Goal: Task Accomplishment & Management: Manage account settings

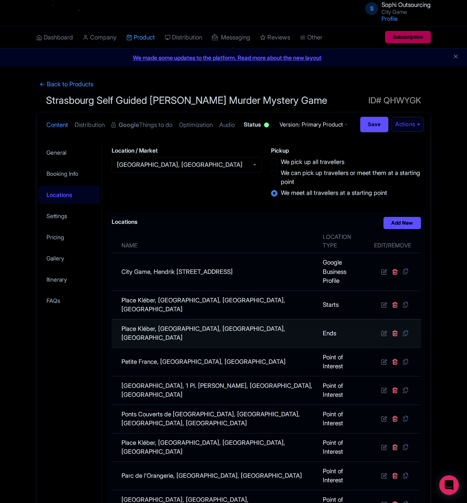
click at [296, 348] on td "Place Kléber, [GEOGRAPHIC_DATA], [GEOGRAPHIC_DATA], [GEOGRAPHIC_DATA]" at bounding box center [215, 333] width 206 height 28
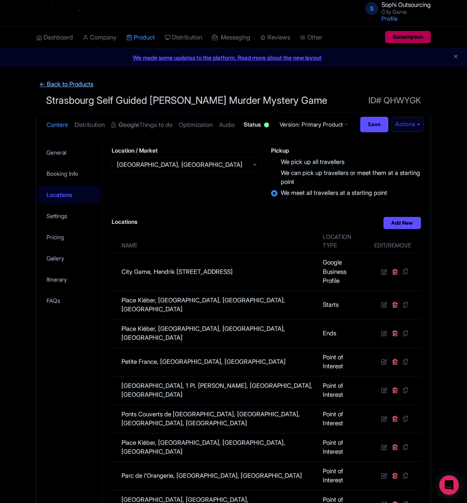
click at [65, 86] on link "← Back to Products" at bounding box center [66, 85] width 60 height 16
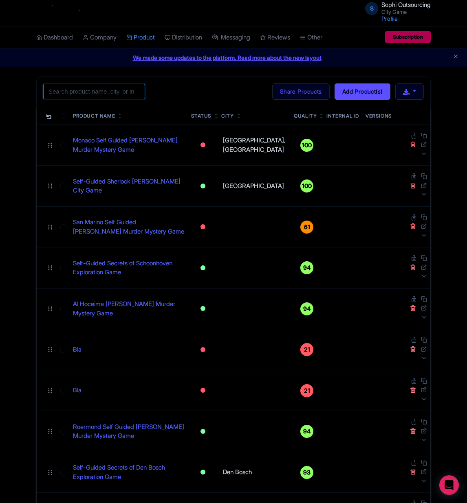
click at [93, 97] on input "search" at bounding box center [94, 91] width 102 height 15
paste input "Zadar"
type input "Zadar"
click button "Search" at bounding box center [0, 0] width 0 height 0
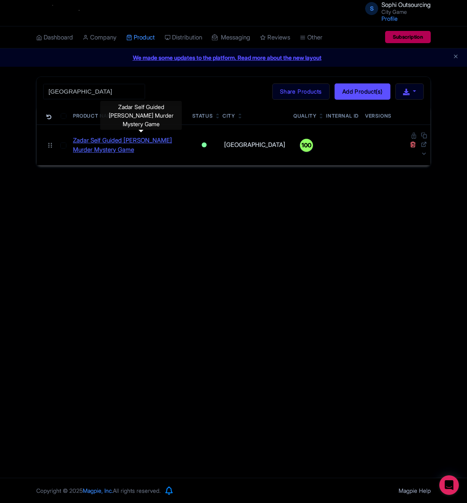
click at [154, 138] on link "Zadar Self Guided Sherlock Holmes Murder Mystery Game" at bounding box center [129, 145] width 113 height 18
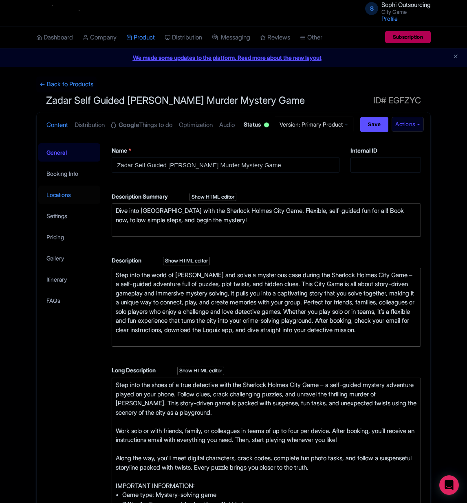
click at [56, 204] on link "Locations" at bounding box center [69, 195] width 62 height 18
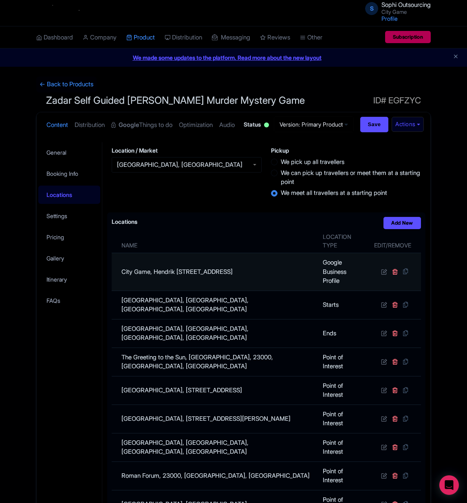
scroll to position [61, 0]
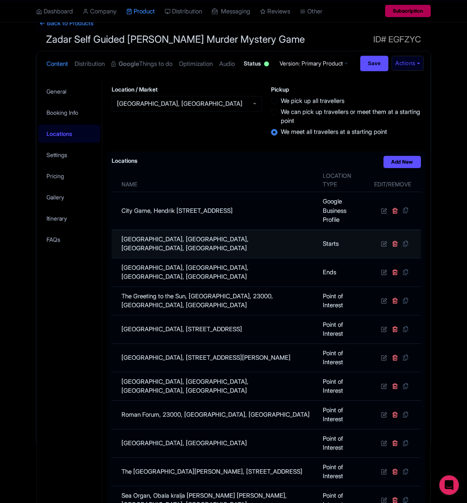
click at [146, 258] on td "Saint Donatus’ Church, Grgura Mrganića, 23000, Zadar, Croatia" at bounding box center [215, 244] width 206 height 28
copy tr "Saint Donatus’ Church, Grgura Mrganića, 23000, Zadar, Croatia"
click at [212, 258] on td "Saint Donatus’ Church, Grgura Mrganića, 23000, Zadar, Croatia" at bounding box center [215, 244] width 206 height 28
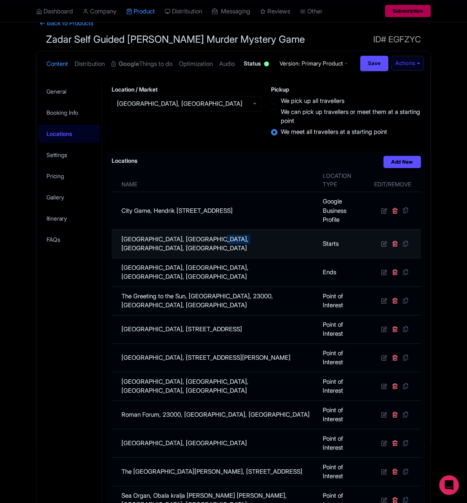
click at [212, 258] on td "Saint Donatus’ Church, Grgura Mrganića, 23000, Zadar, Croatia" at bounding box center [215, 244] width 206 height 28
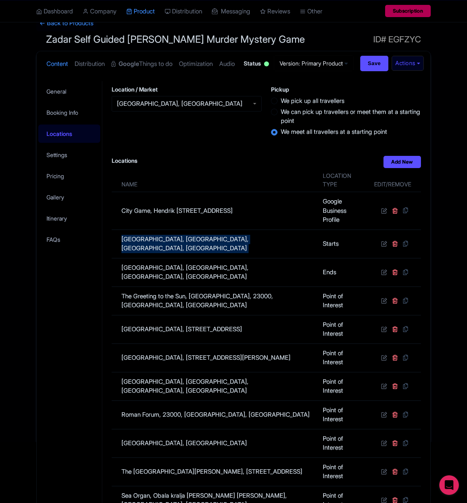
copy tr "Saint Donatus’ Church, Grgura Mrganića, 23000, Zadar, Croatia"
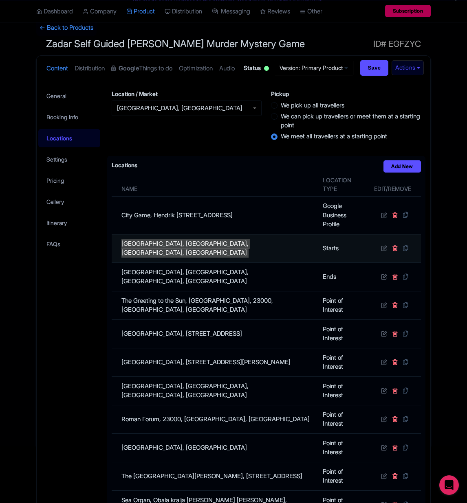
scroll to position [0, 0]
